Goal: Information Seeking & Learning: Find specific fact

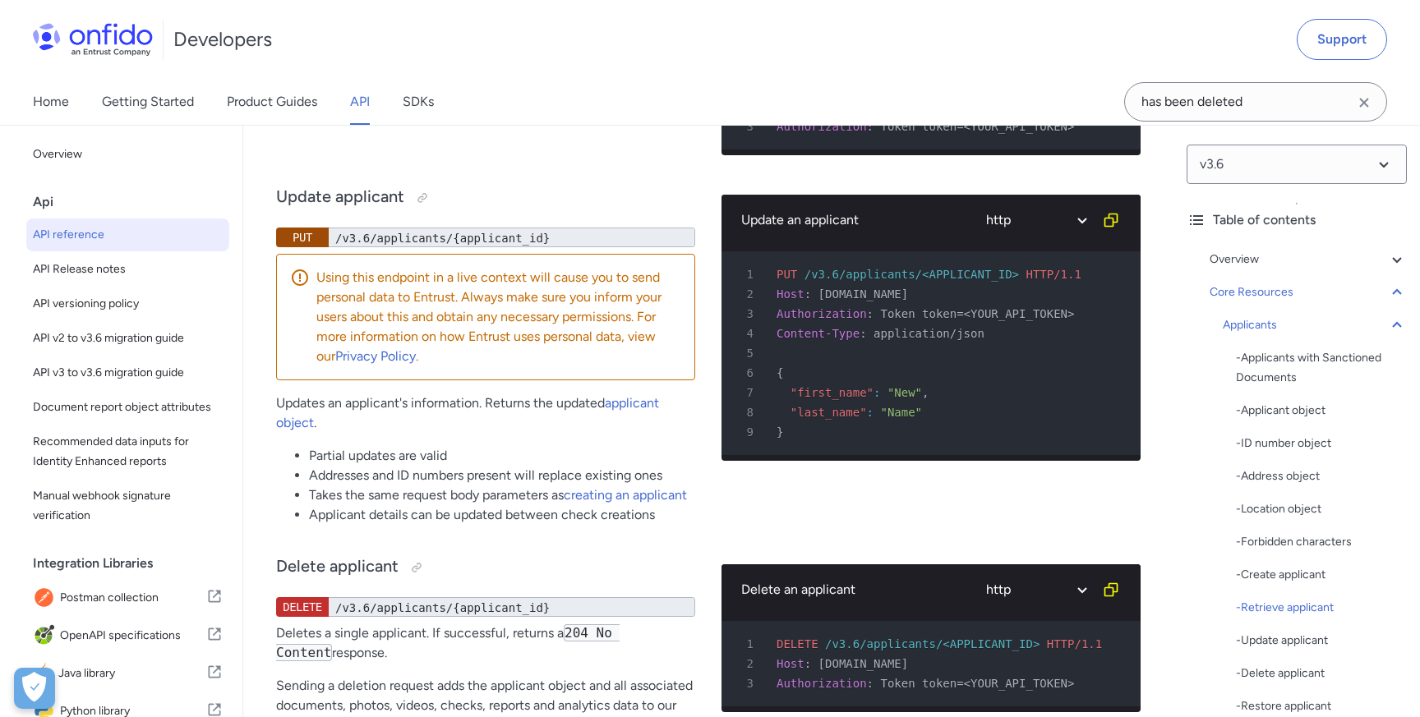
click at [514, 84] on link "applicant object" at bounding box center [548, 76] width 95 height 16
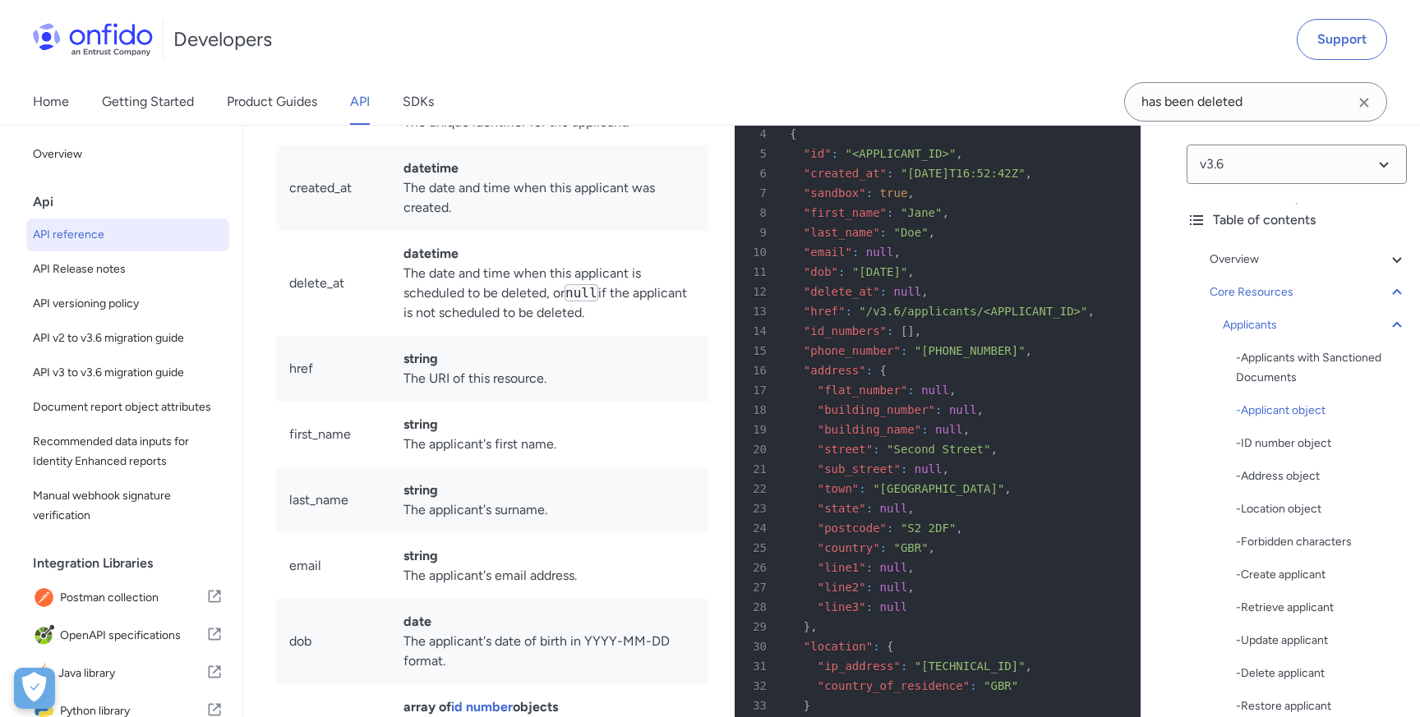
scroll to position [17289, 0]
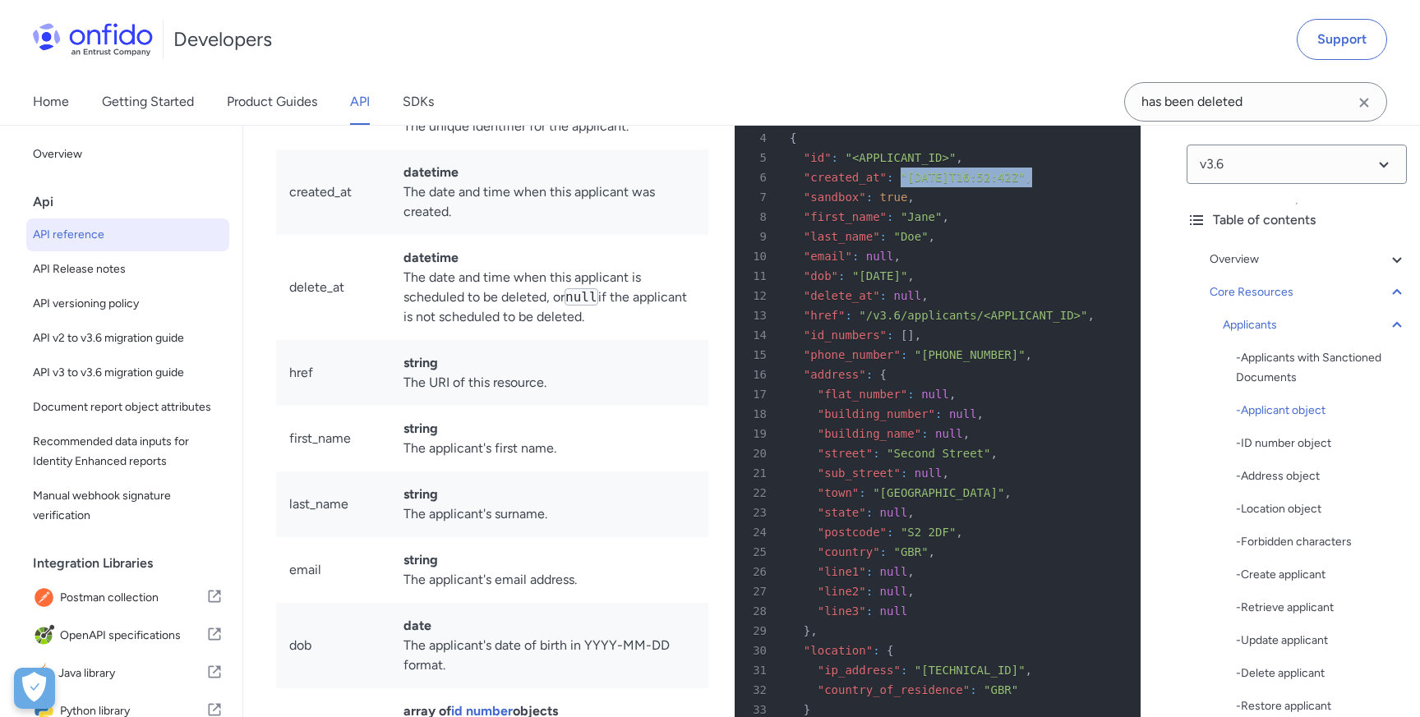
drag, startPoint x: 1048, startPoint y: 217, endPoint x: 887, endPoint y: 216, distance: 160.2
click at [887, 187] on div "6 "created_at" : "2019-10-09T16:52:42Z" ," at bounding box center [929, 178] width 376 height 20
copy div ""2019-10-09T16:52:42Z" ,"
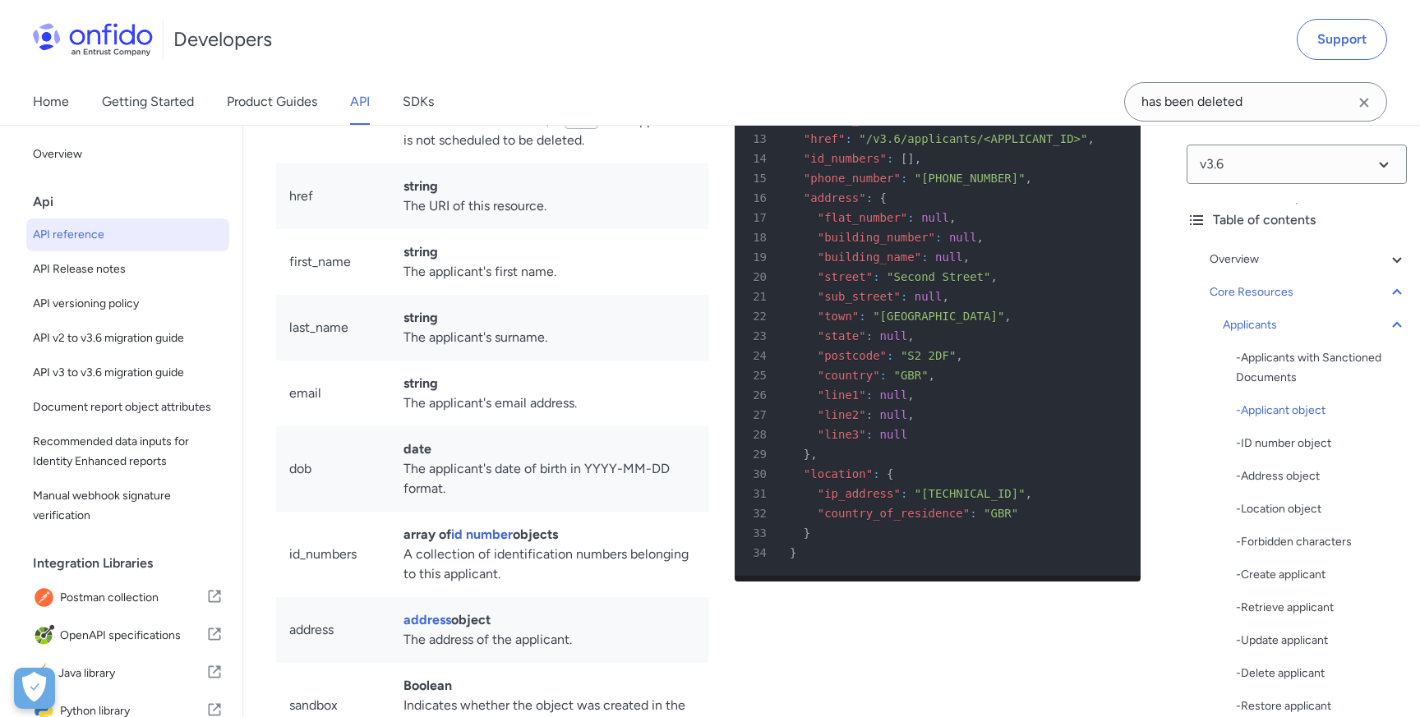
scroll to position [17501, 0]
